Goal: Information Seeking & Learning: Find specific page/section

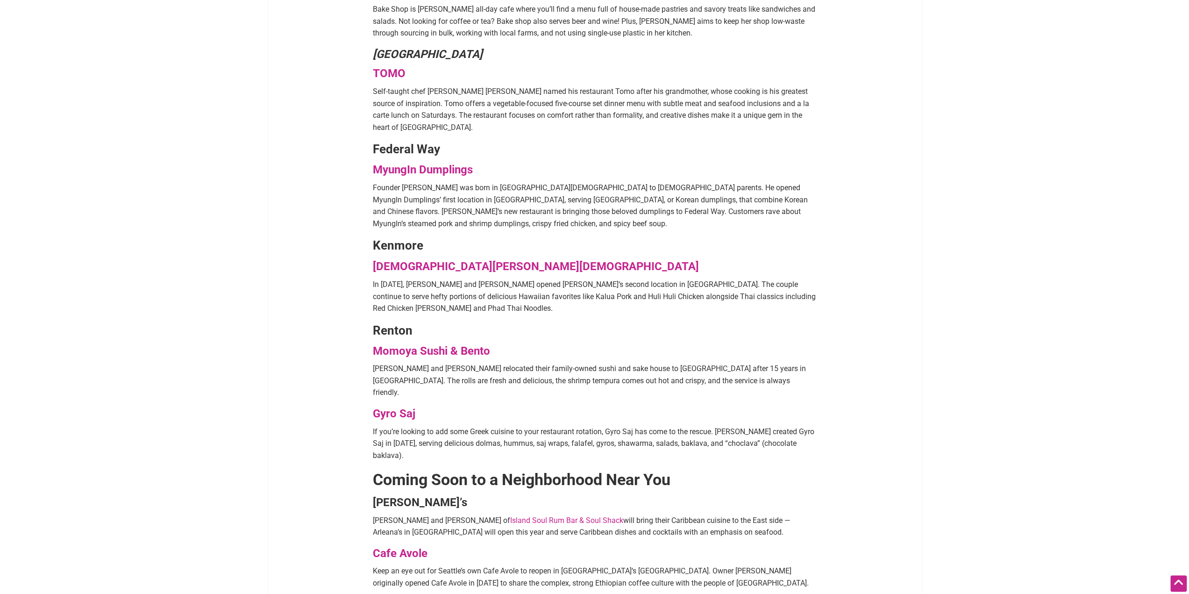
scroll to position [1542, 0]
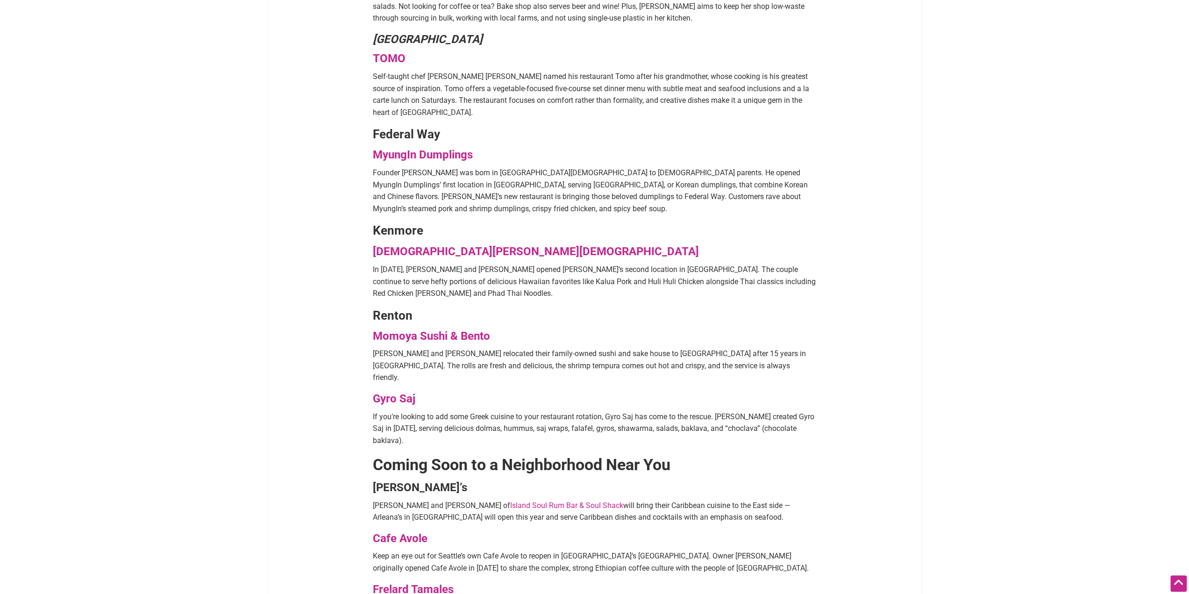
click at [402, 391] on strong "Gyro Saj" at bounding box center [394, 397] width 43 height 13
click at [406, 391] on strong "Gyro Saj" at bounding box center [394, 397] width 43 height 13
click at [391, 391] on strong "Gyro Saj" at bounding box center [394, 397] width 43 height 13
click at [378, 391] on strong "Gyro Saj" at bounding box center [394, 397] width 43 height 13
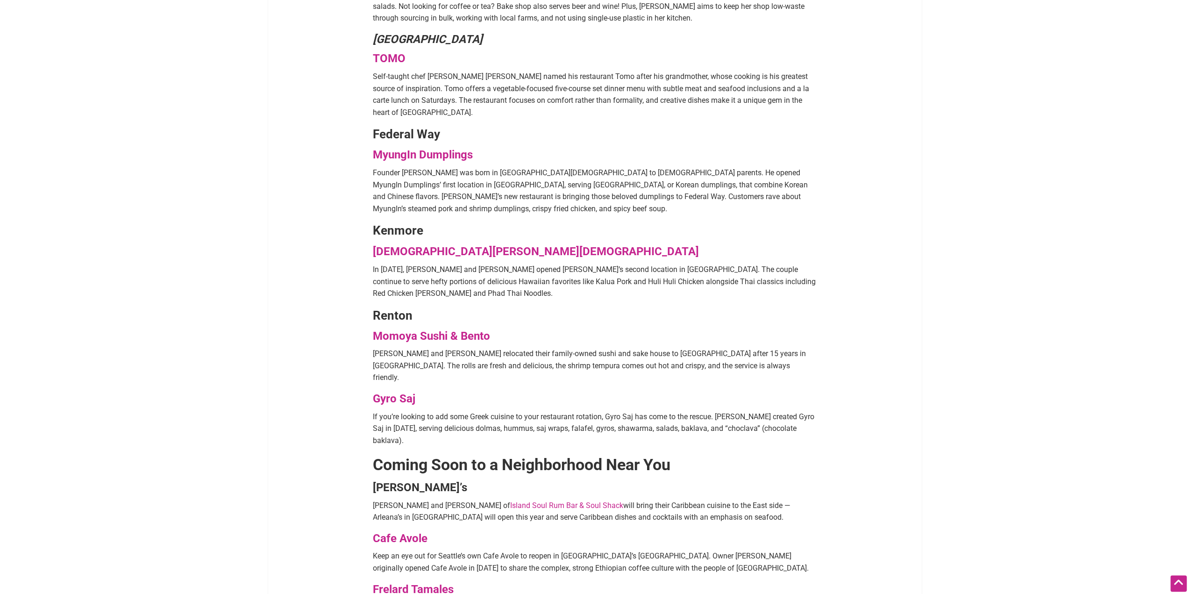
click at [378, 391] on strong "Gyro Saj" at bounding box center [394, 397] width 43 height 13
click at [406, 391] on strong "Gyro Saj" at bounding box center [394, 397] width 43 height 13
click at [408, 391] on strong "Gyro Saj" at bounding box center [394, 397] width 43 height 13
click at [420, 329] on strong "Momoya Sushi & Bento" at bounding box center [431, 335] width 117 height 13
click at [405, 391] on strong "Gyro Saj" at bounding box center [394, 397] width 43 height 13
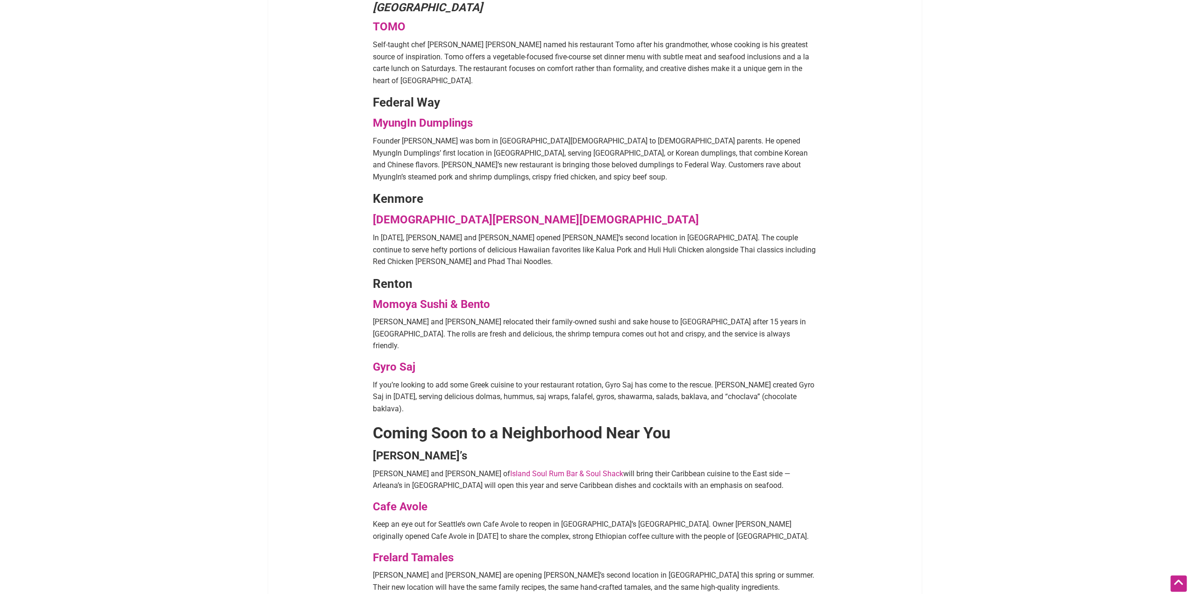
scroll to position [1588, 0]
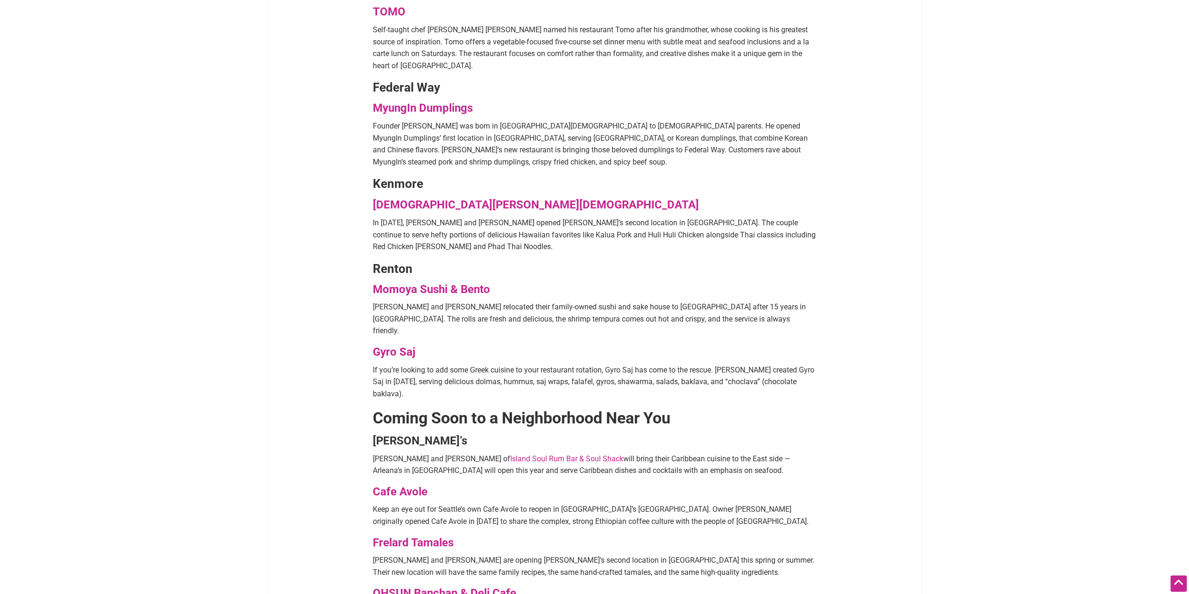
click at [406, 345] on strong "Gyro Saj" at bounding box center [394, 351] width 43 height 13
drag, startPoint x: 434, startPoint y: 242, endPoint x: 366, endPoint y: 249, distance: 68.6
